Goal: Navigation & Orientation: Understand site structure

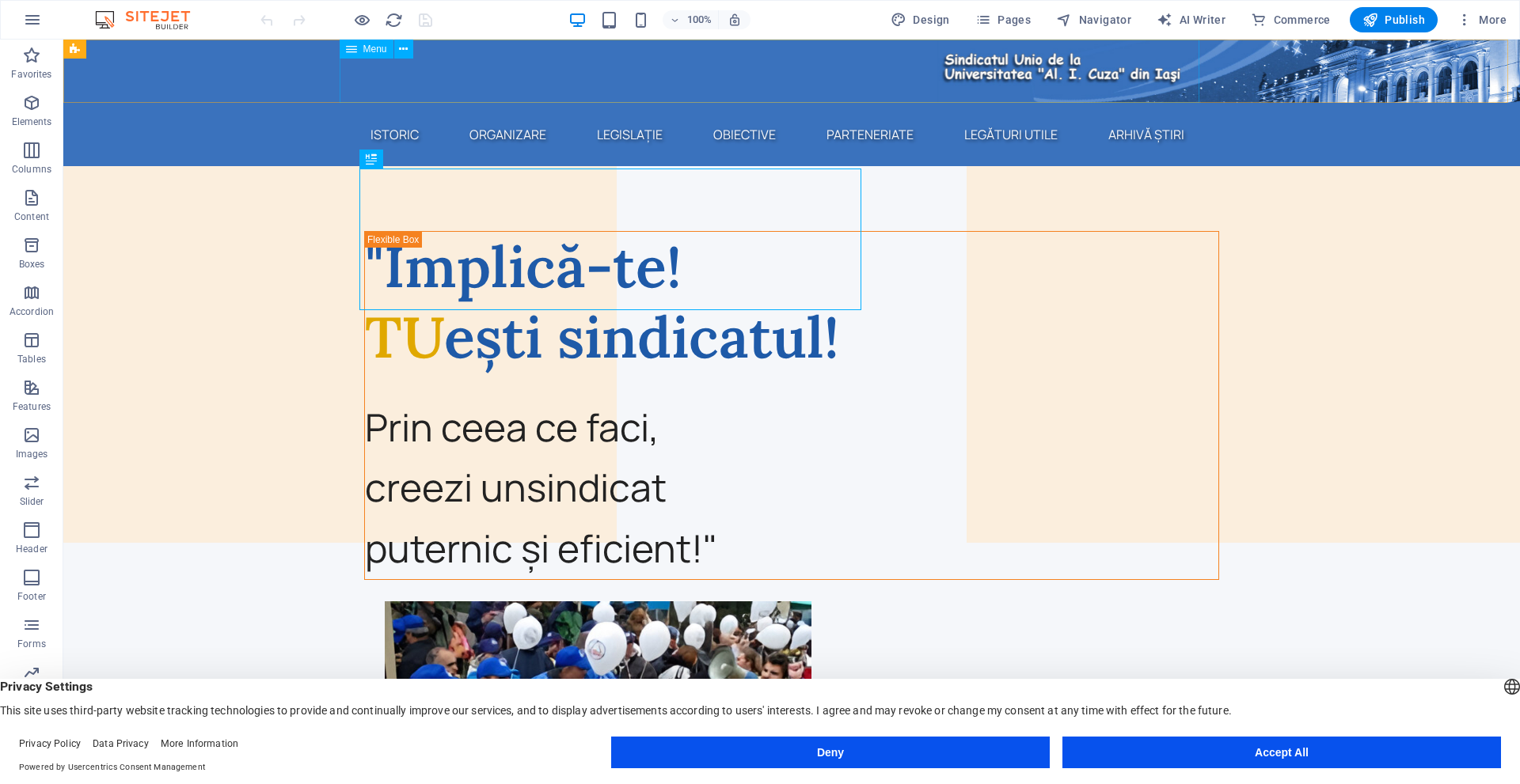
click at [367, 45] on span "Menu" at bounding box center [375, 49] width 24 height 9
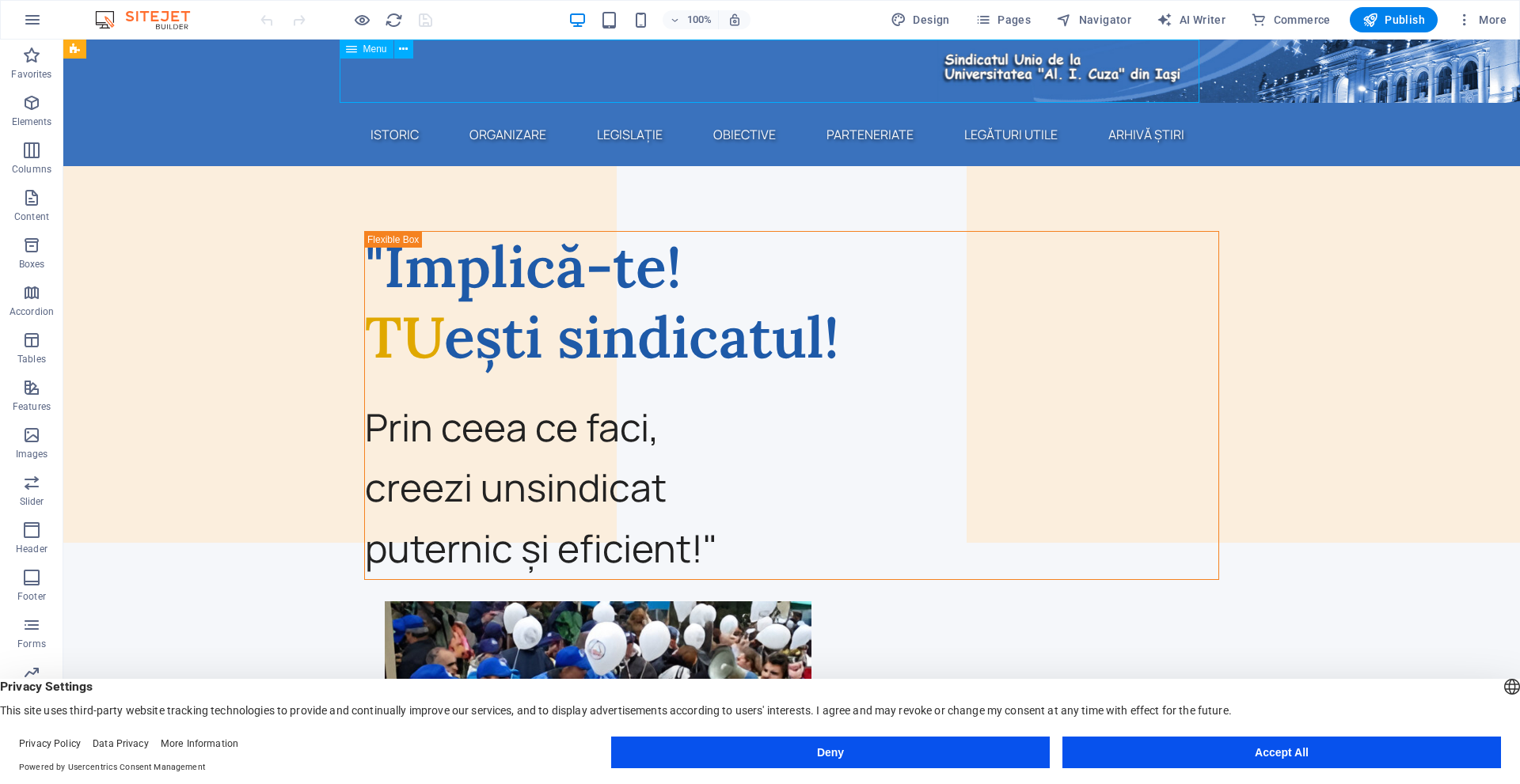
click at [367, 44] on span "Menu" at bounding box center [375, 49] width 24 height 9
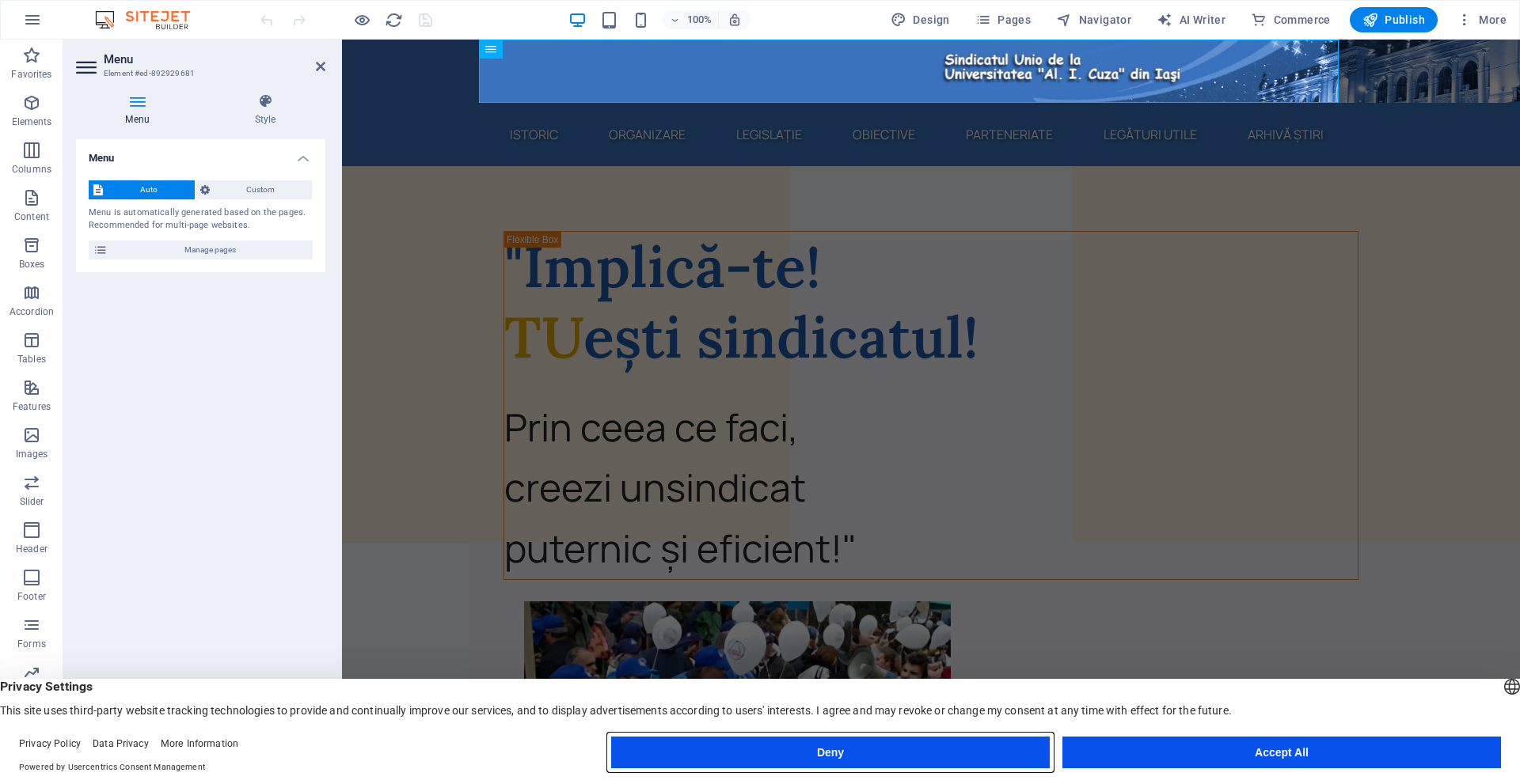
click at [0, 0] on button "Deny" at bounding box center [0, 0] width 0 height 0
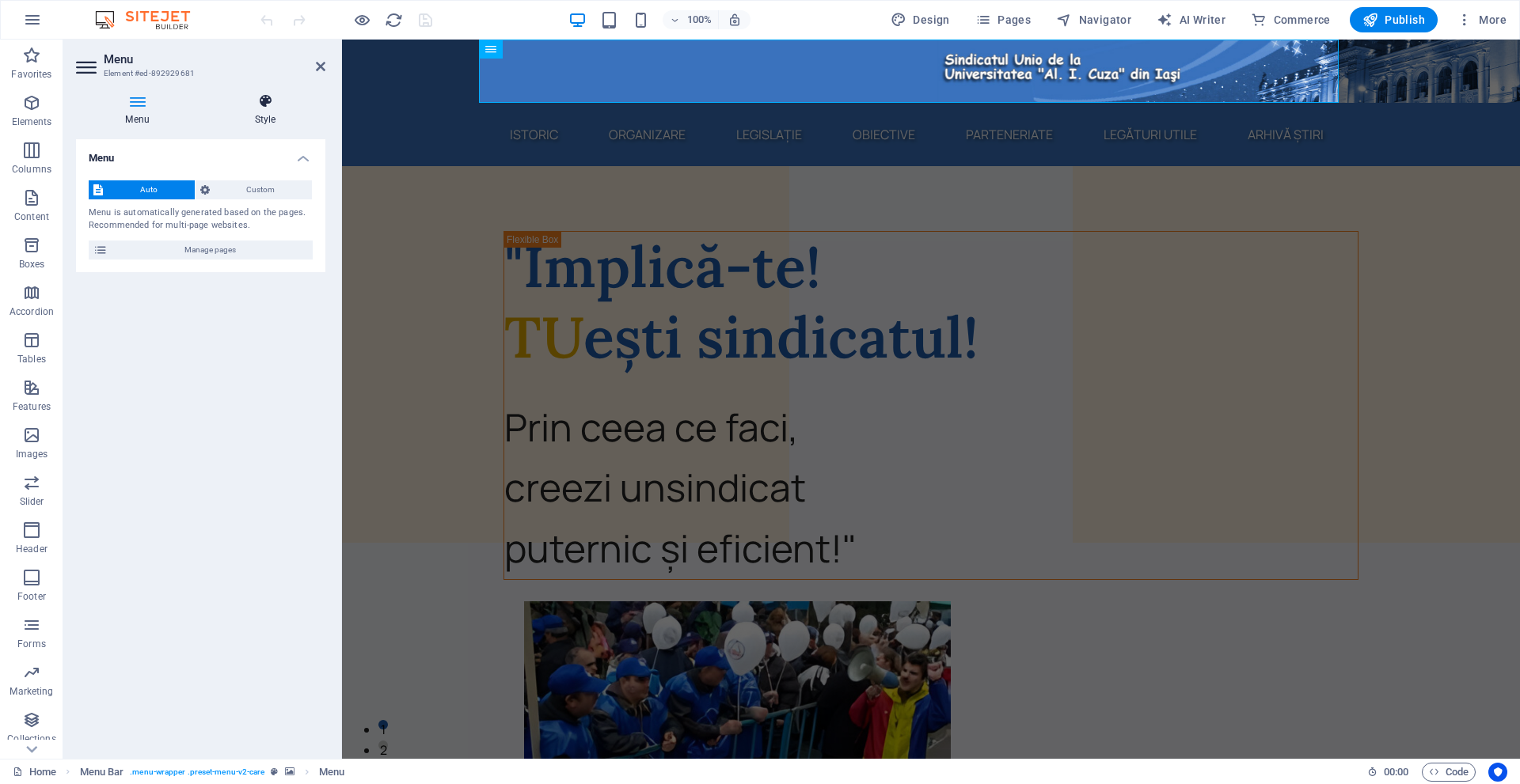
click at [261, 102] on icon at bounding box center [265, 101] width 120 height 16
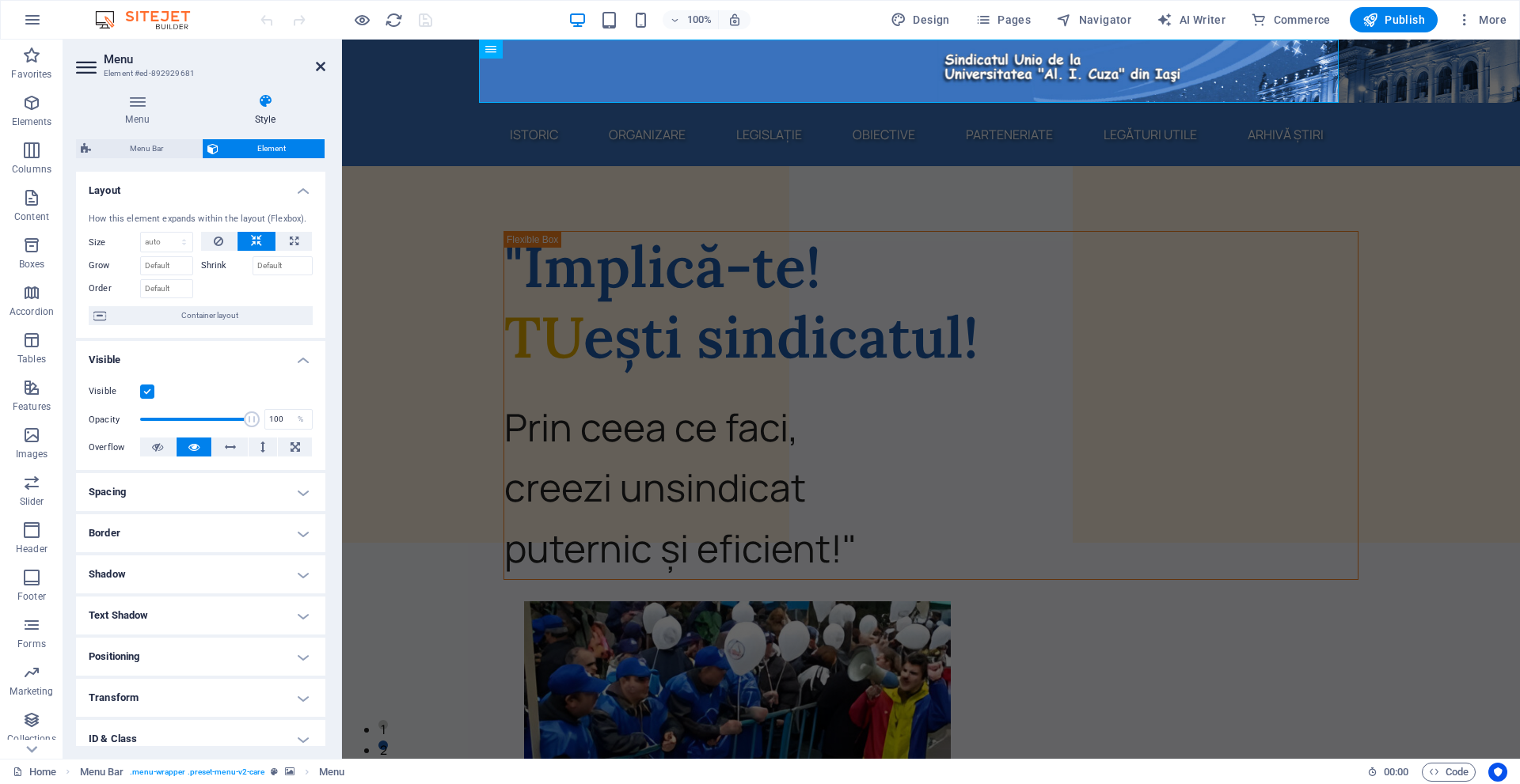
click at [316, 64] on icon at bounding box center [321, 66] width 9 height 13
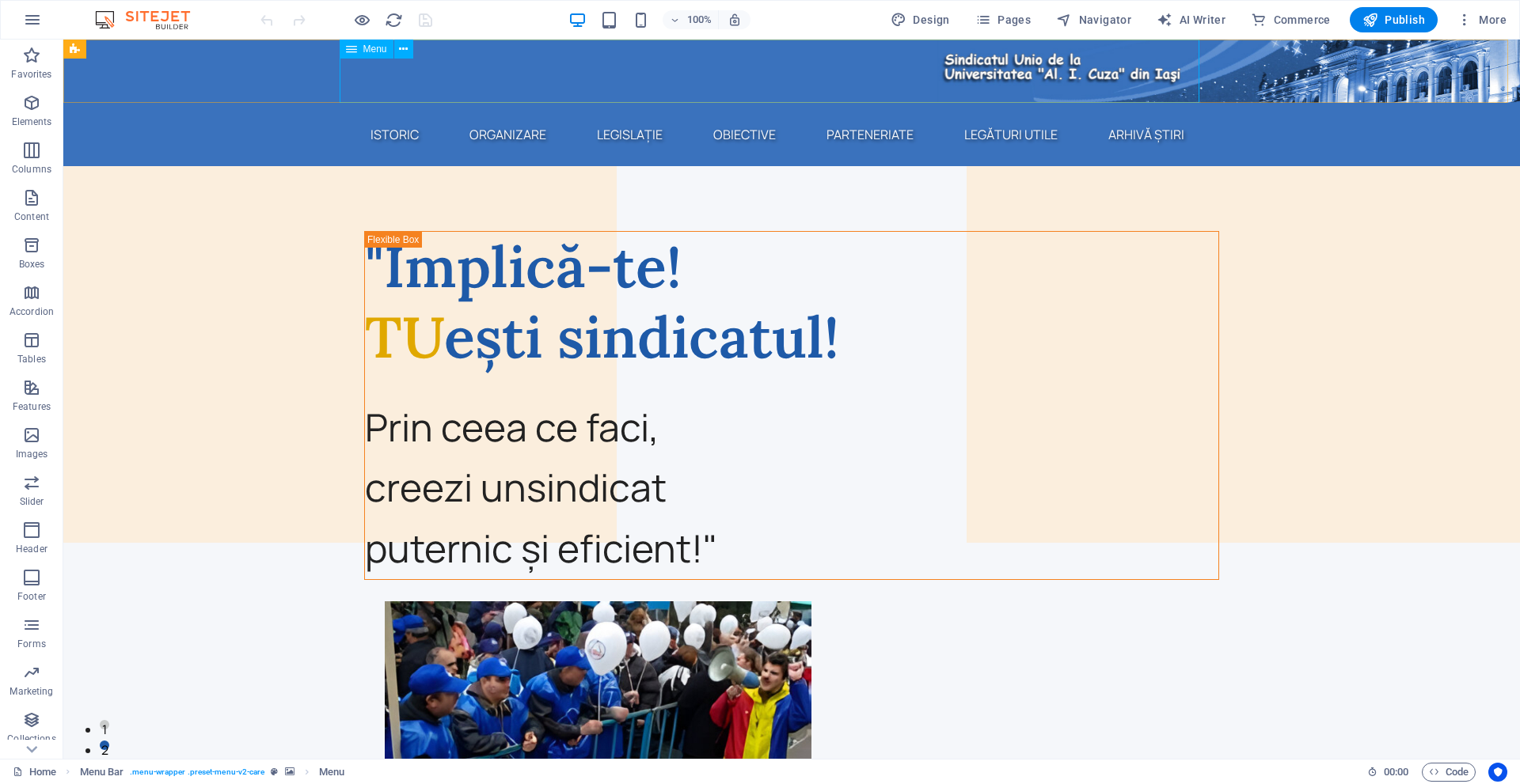
click at [376, 52] on span "Menu" at bounding box center [375, 49] width 24 height 9
click at [375, 52] on span "Menu" at bounding box center [375, 49] width 24 height 9
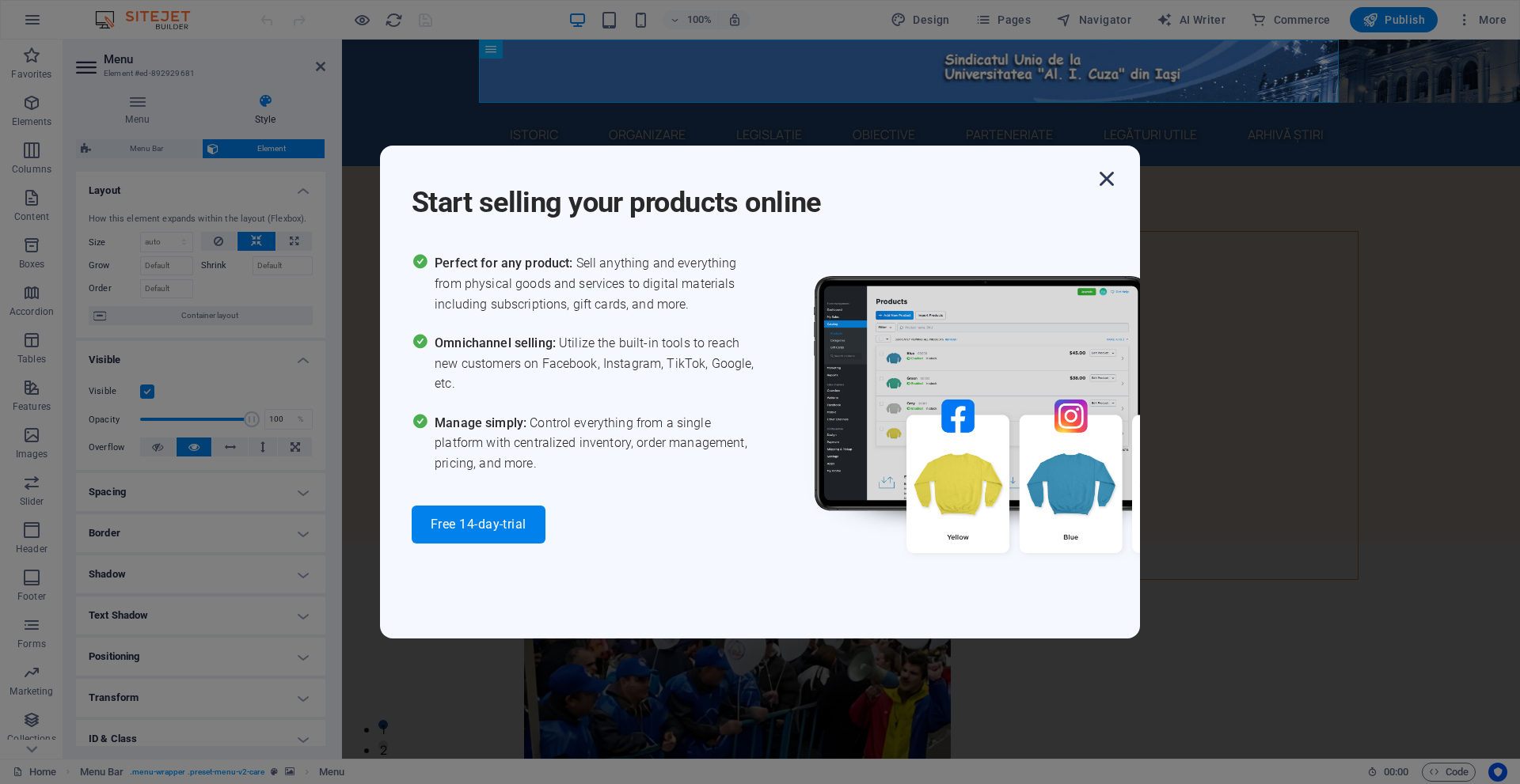
click at [1106, 186] on icon "button" at bounding box center [1106, 178] width 29 height 28
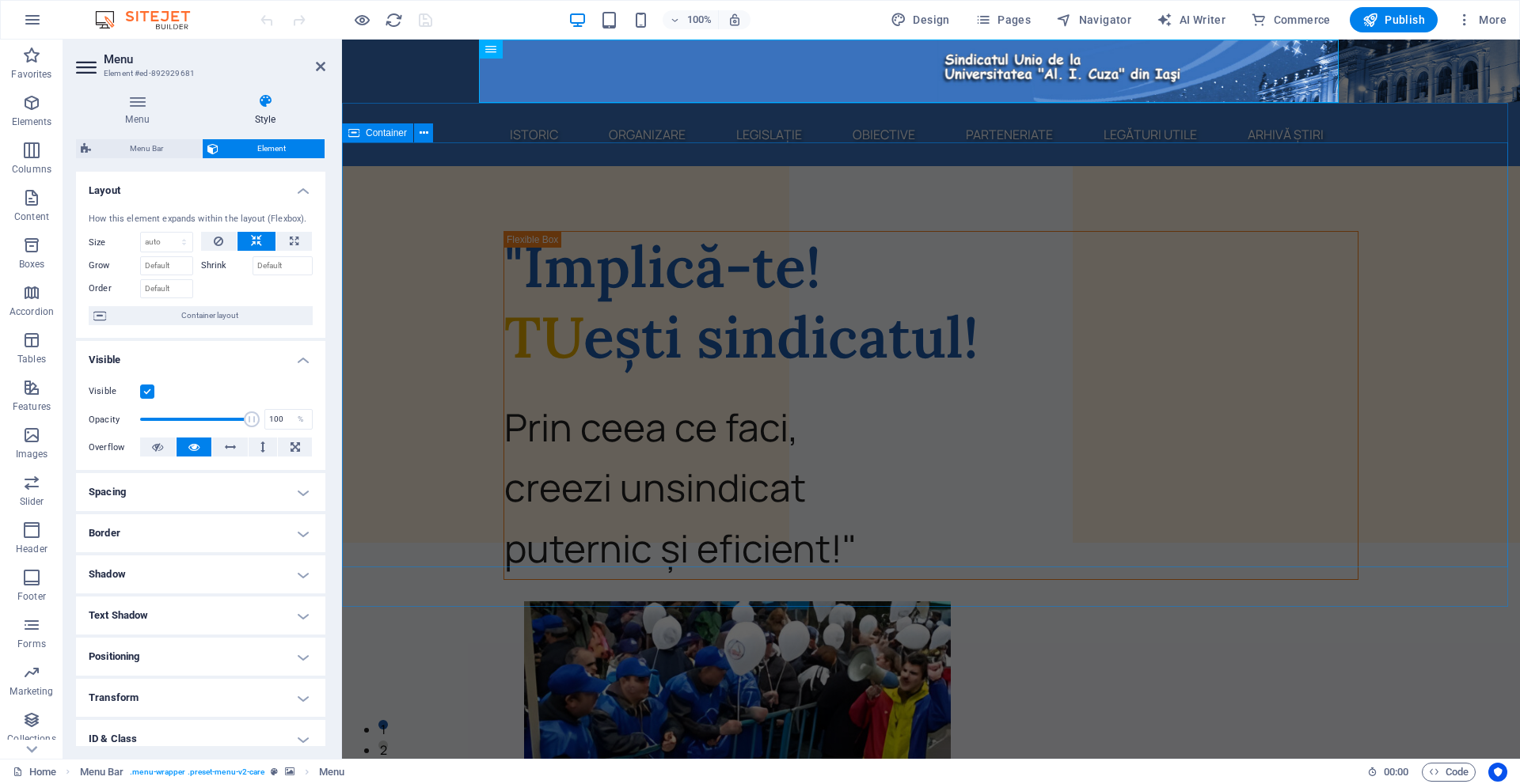
click at [433, 206] on div ""Implică-te! TU ești sindicatul! Prin ceea ce faci, creezi un sindicat puternic…" at bounding box center [931, 771] width 1178 height 1131
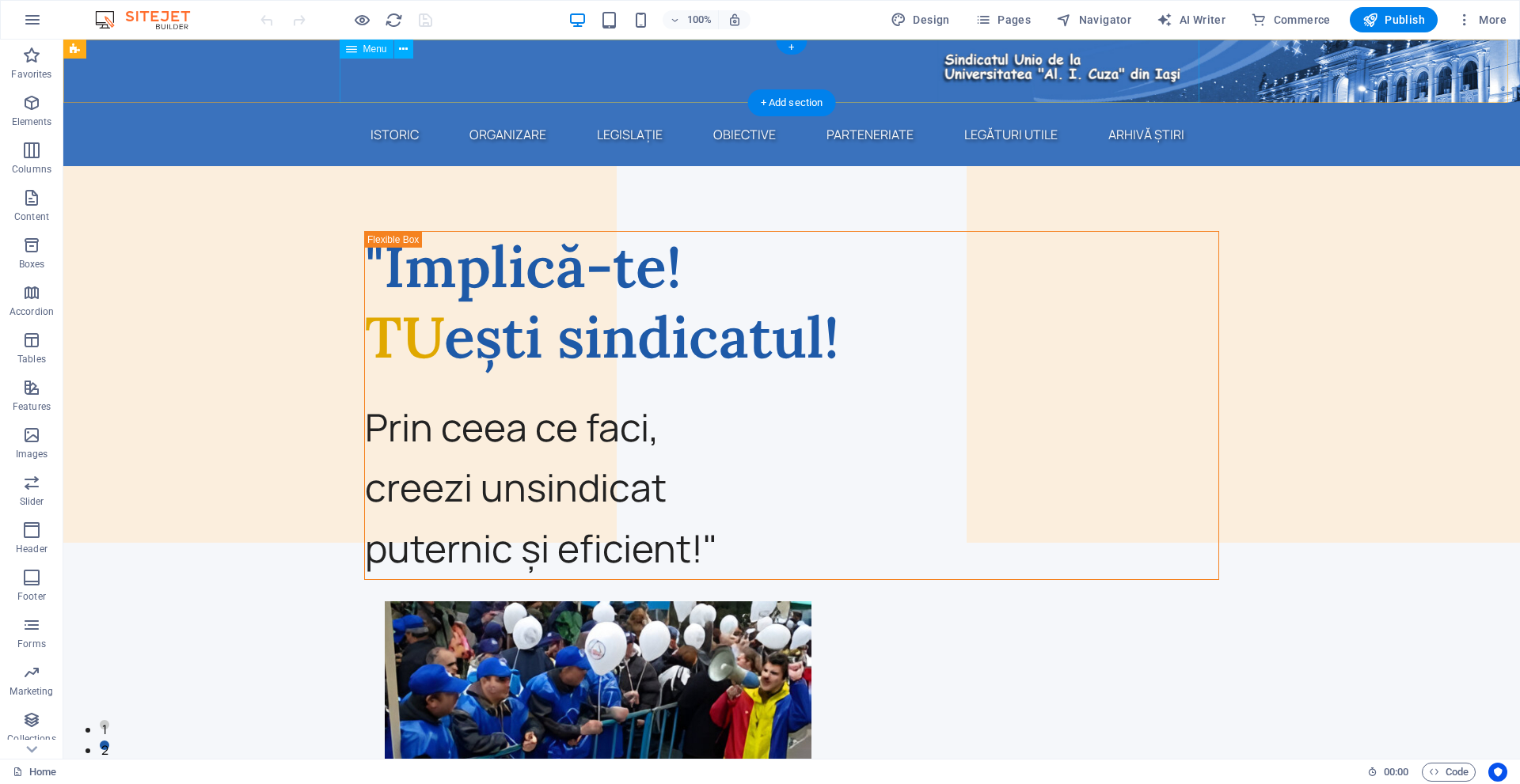
click at [962, 103] on nav "Istoric Organizare Legislație Obiective Parteneriate Legături utile Arhivă știri" at bounding box center [791, 134] width 893 height 63
